Goal: Check status: Check status

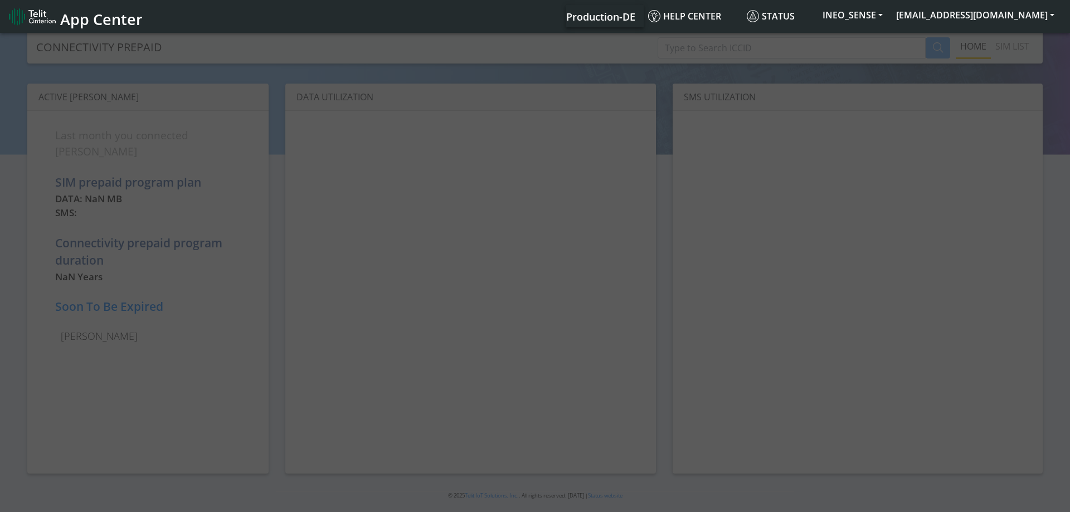
click at [723, 50] on div at bounding box center [535, 273] width 1070 height 485
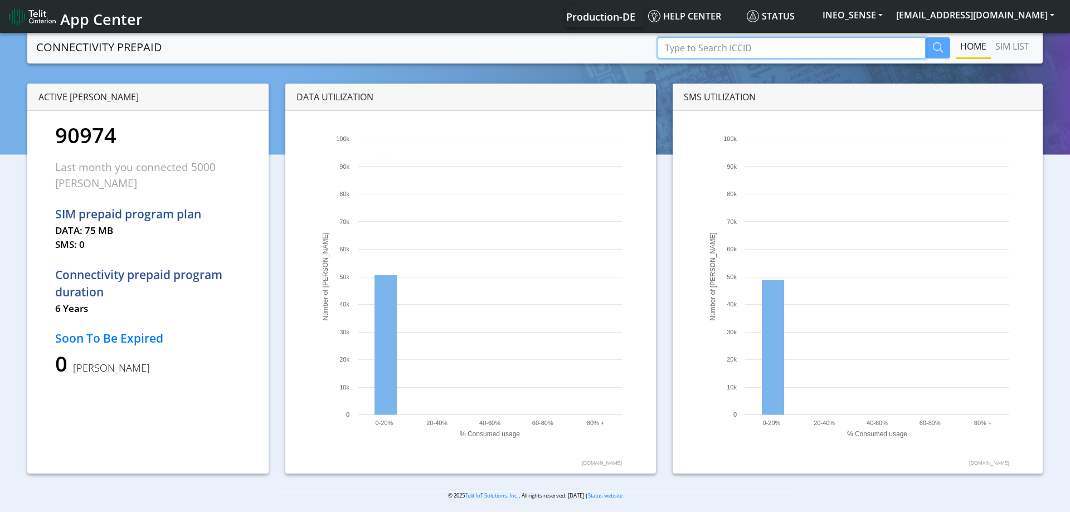
click at [732, 50] on input "Type to Search ICCID" at bounding box center [791, 47] width 268 height 21
paste input "89358151000028839051"
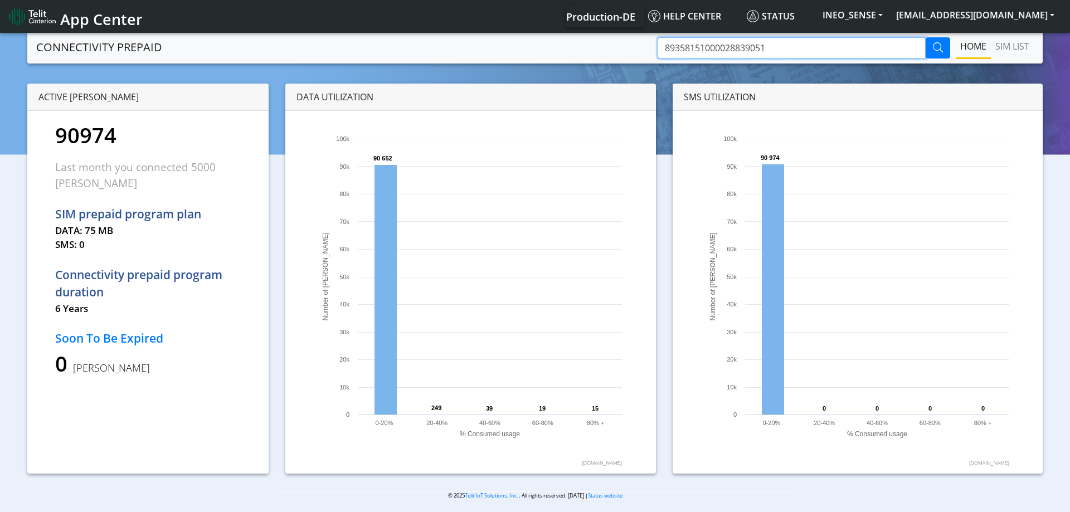
type input "89358151000028839051"
click at [932, 53] on button "button" at bounding box center [937, 47] width 25 height 21
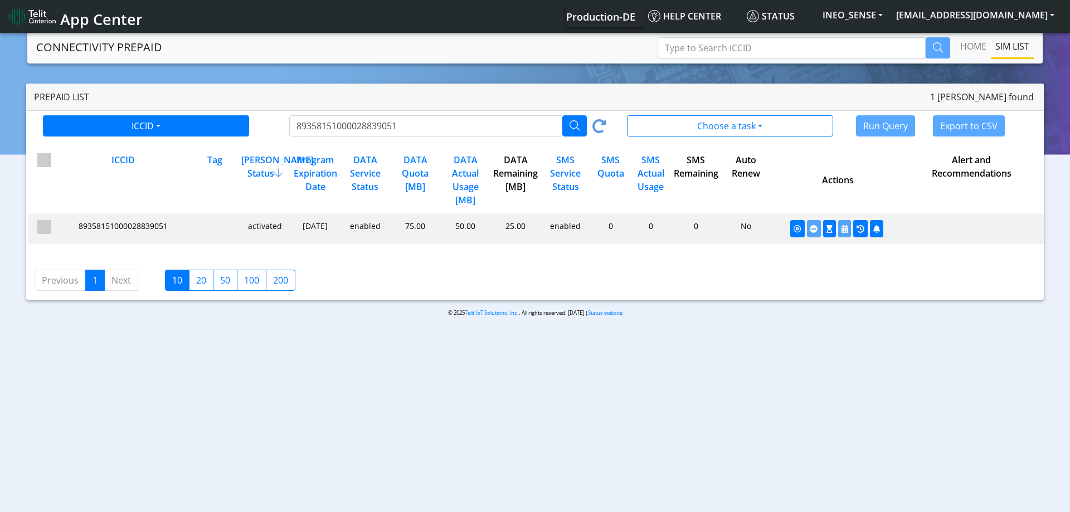
click at [368, 231] on div "enabled" at bounding box center [364, 228] width 50 height 17
click at [558, 265] on app-pagination "Previous 1 Next 10 20 50 100 200" at bounding box center [535, 276] width 1034 height 47
click at [357, 127] on input "89358151000028839051" at bounding box center [426, 125] width 274 height 21
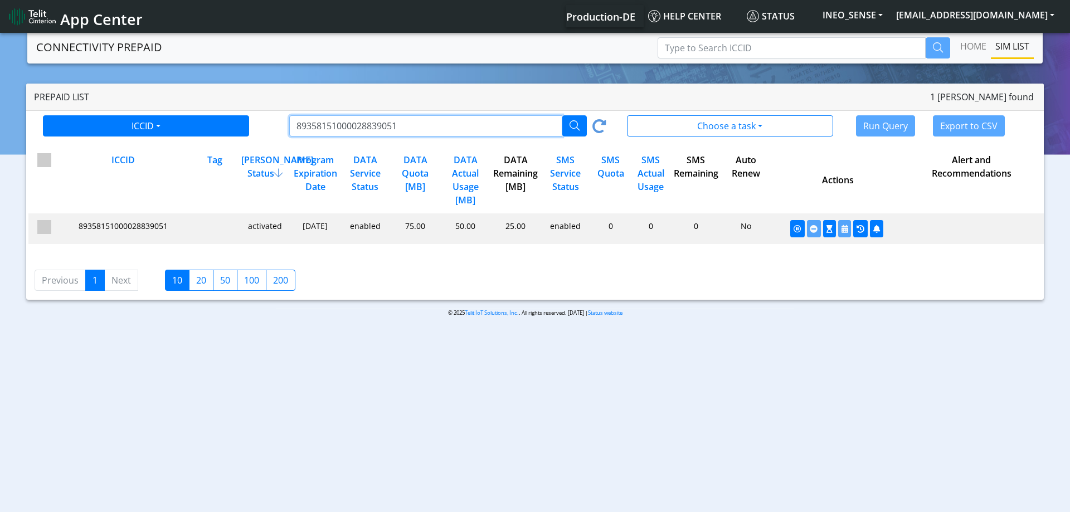
click at [357, 127] on input "89358151000028839051" at bounding box center [426, 125] width 274 height 21
paste input "36"
type input "89358151000028839036"
click at [579, 128] on icon "button" at bounding box center [574, 125] width 10 height 10
